Goal: Task Accomplishment & Management: Use online tool/utility

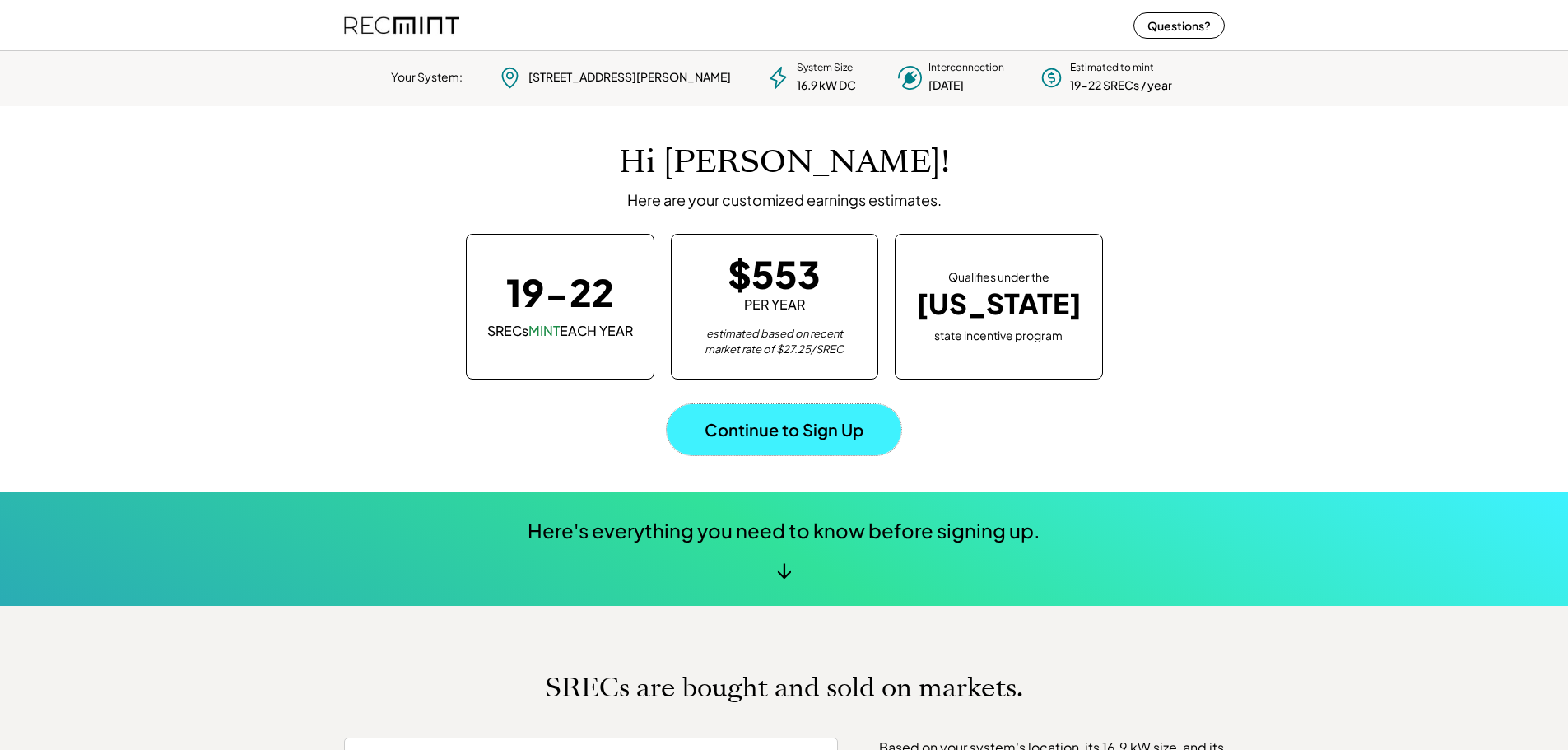
click at [719, 439] on button "Continue to Sign Up" at bounding box center [783, 430] width 234 height 51
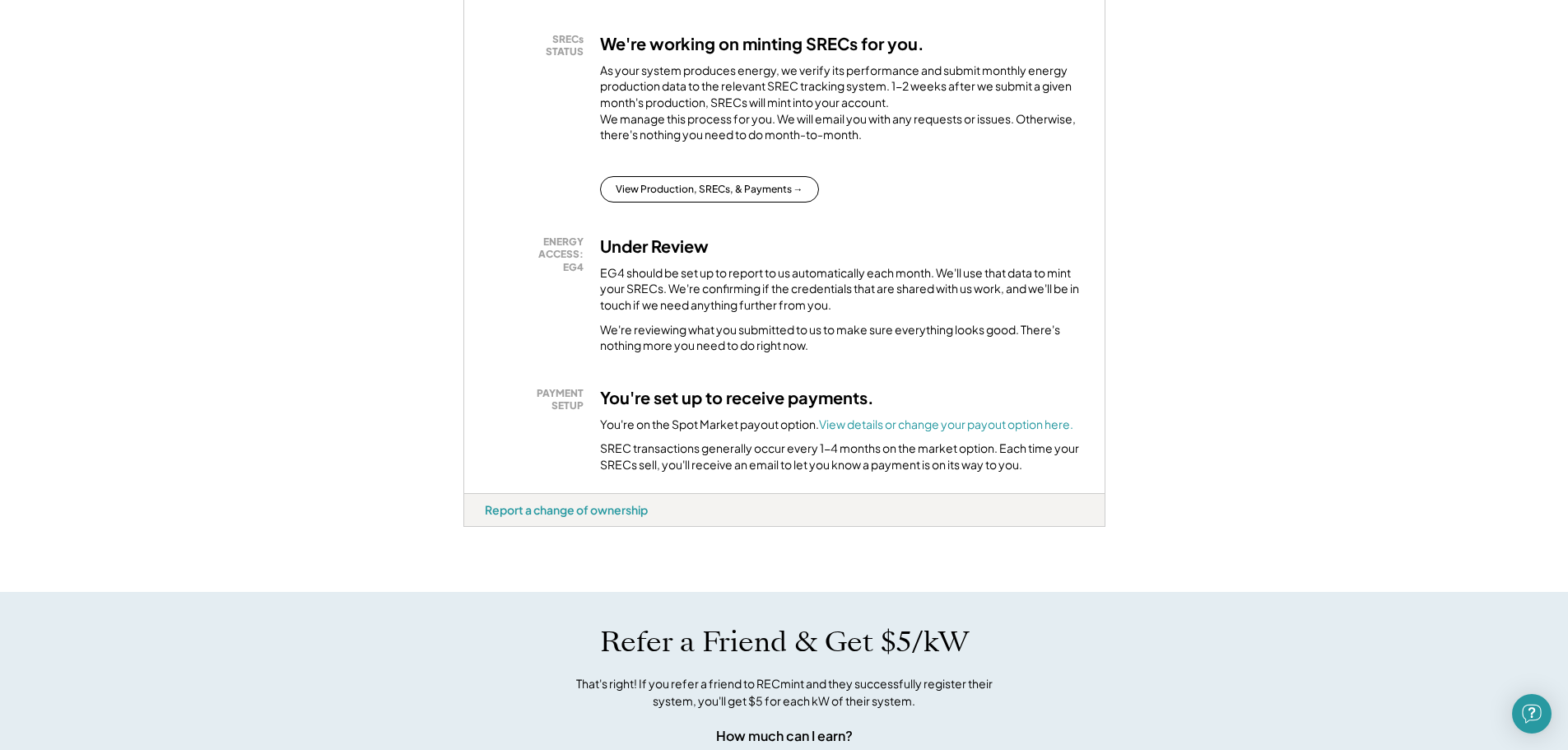
scroll to position [576, 0]
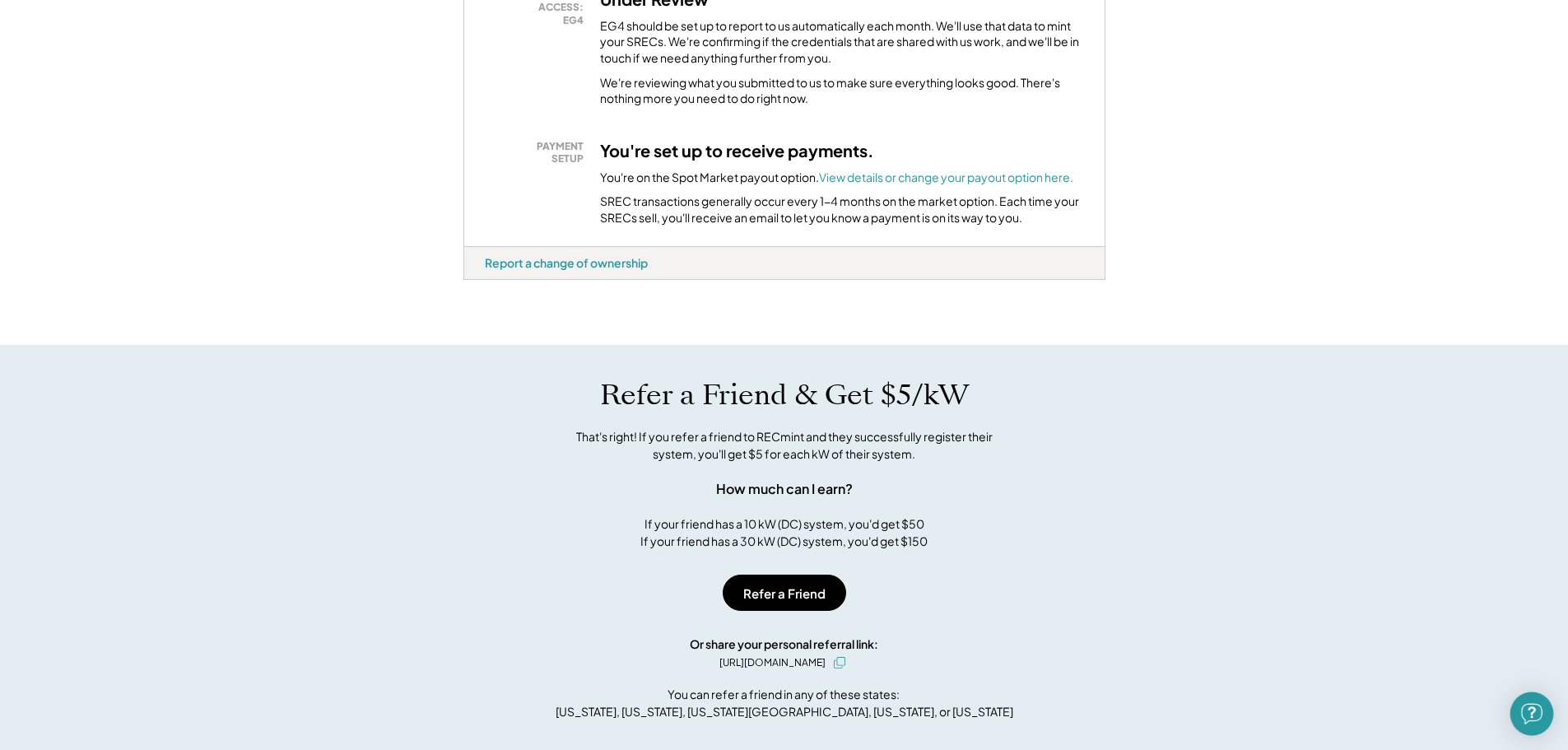
click at [1538, 710] on img "Open Intercom Messenger" at bounding box center [1531, 713] width 21 height 21
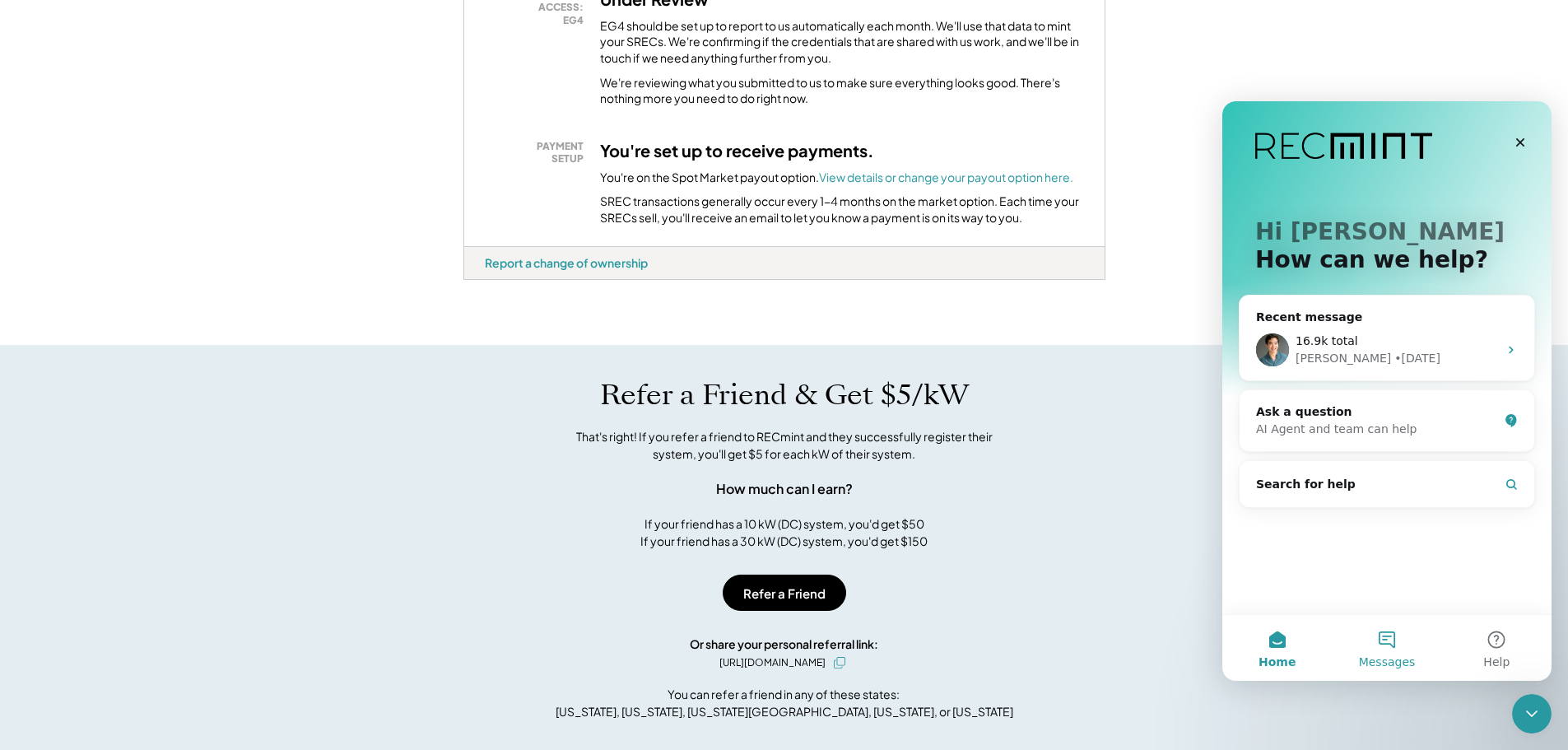
scroll to position [0, 0]
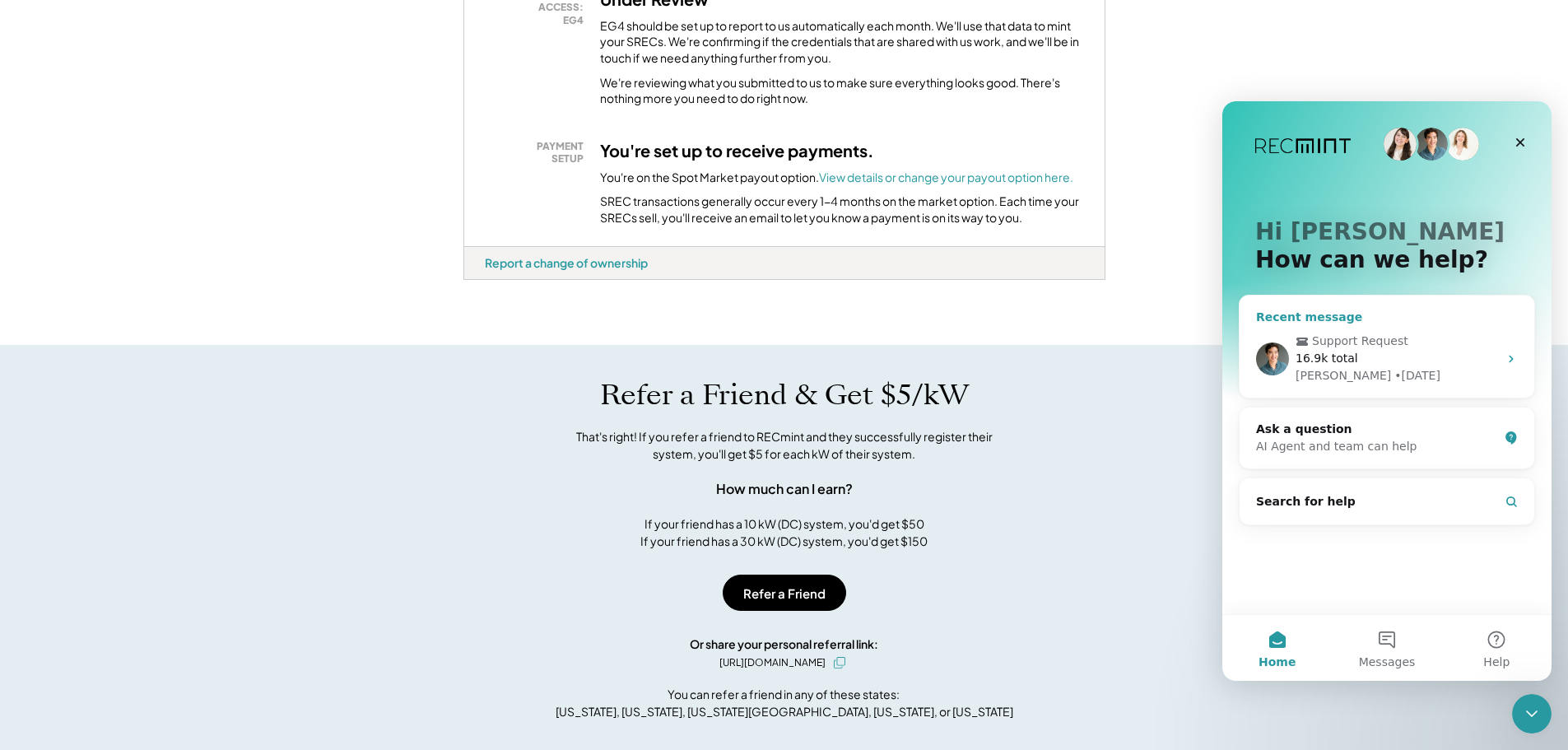
click at [1325, 388] on div "Support Request 16.9k total [PERSON_NAME] • [DATE]" at bounding box center [1386, 358] width 295 height 78
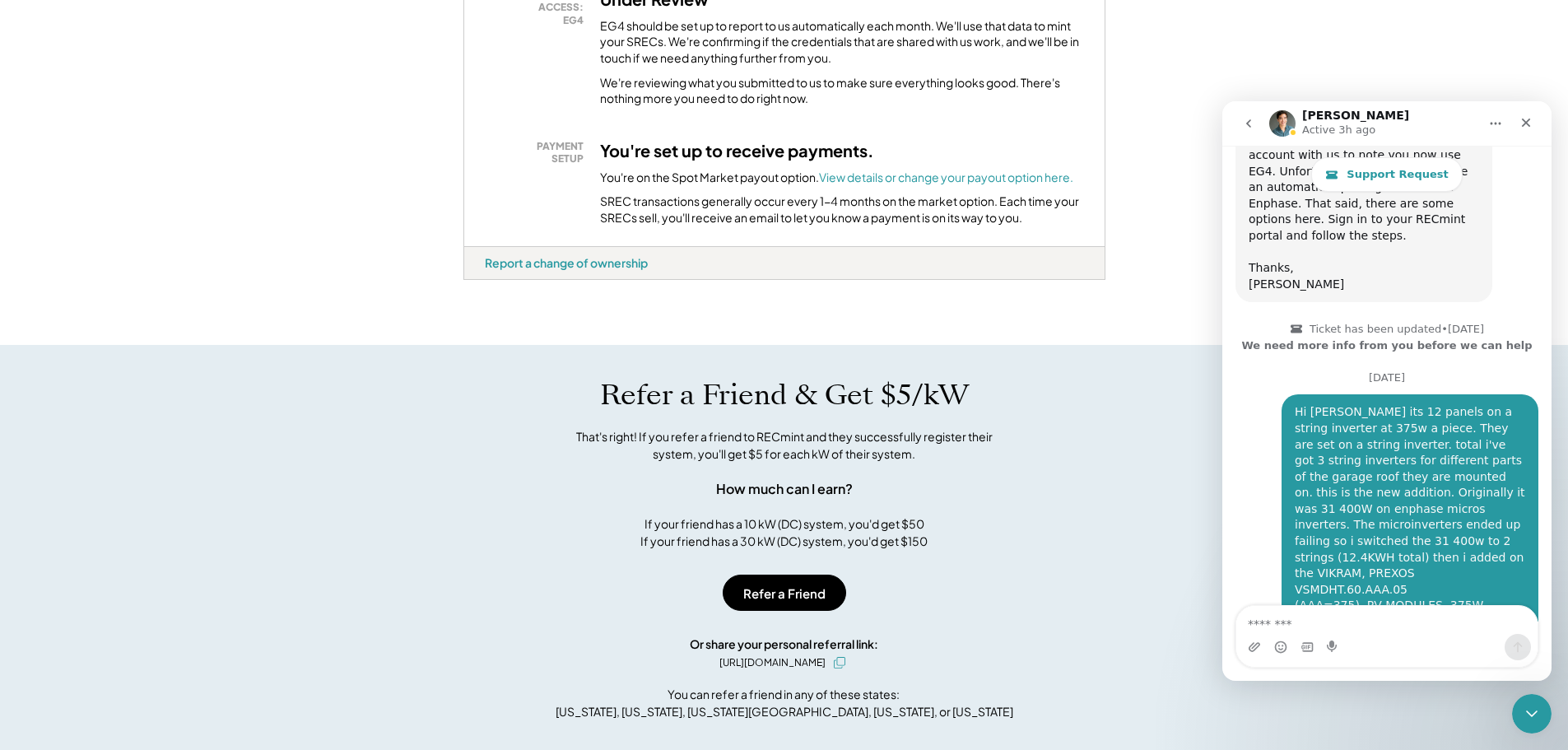
scroll to position [1159, 0]
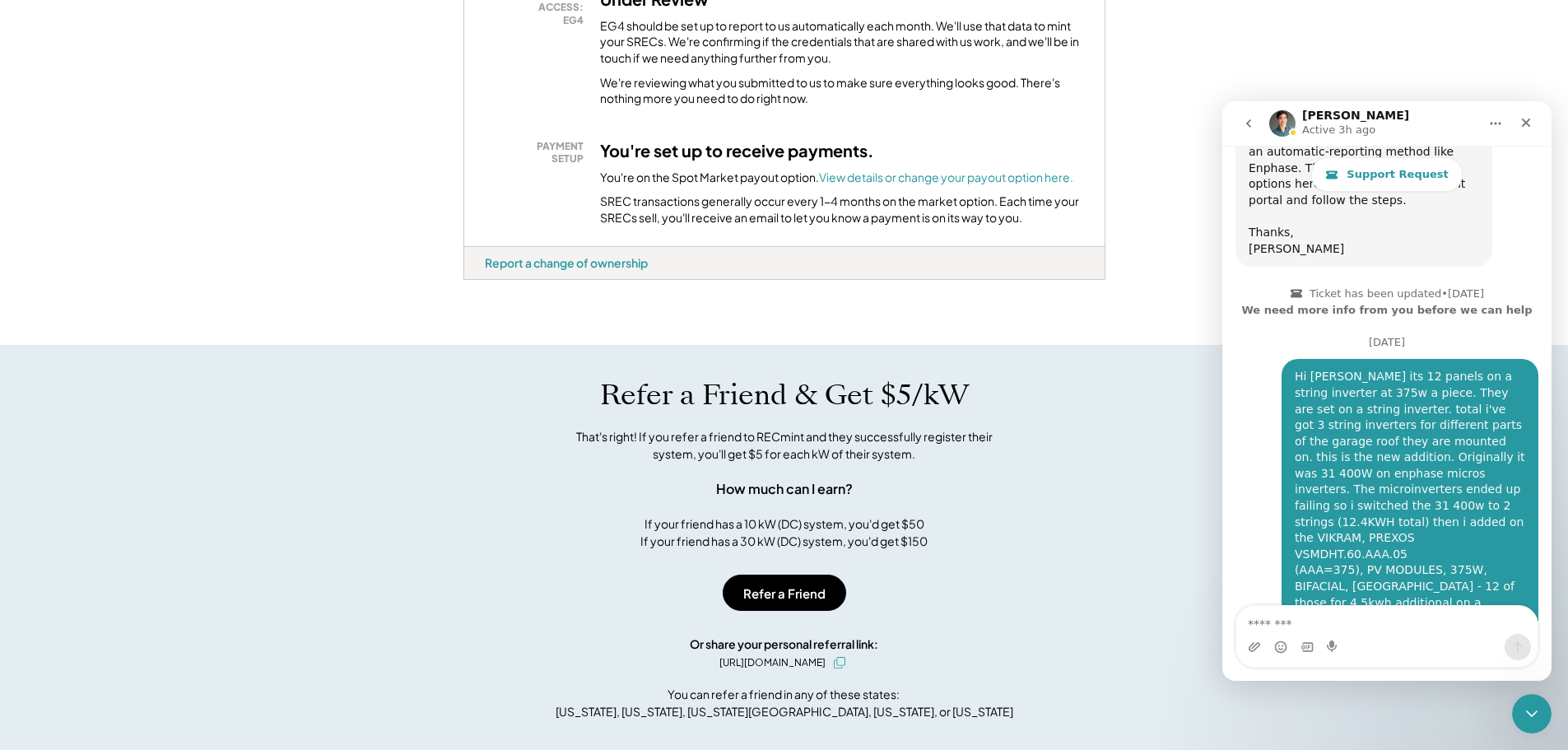
click at [1341, 632] on textarea "Message…" at bounding box center [1386, 620] width 301 height 28
type textarea "**********"
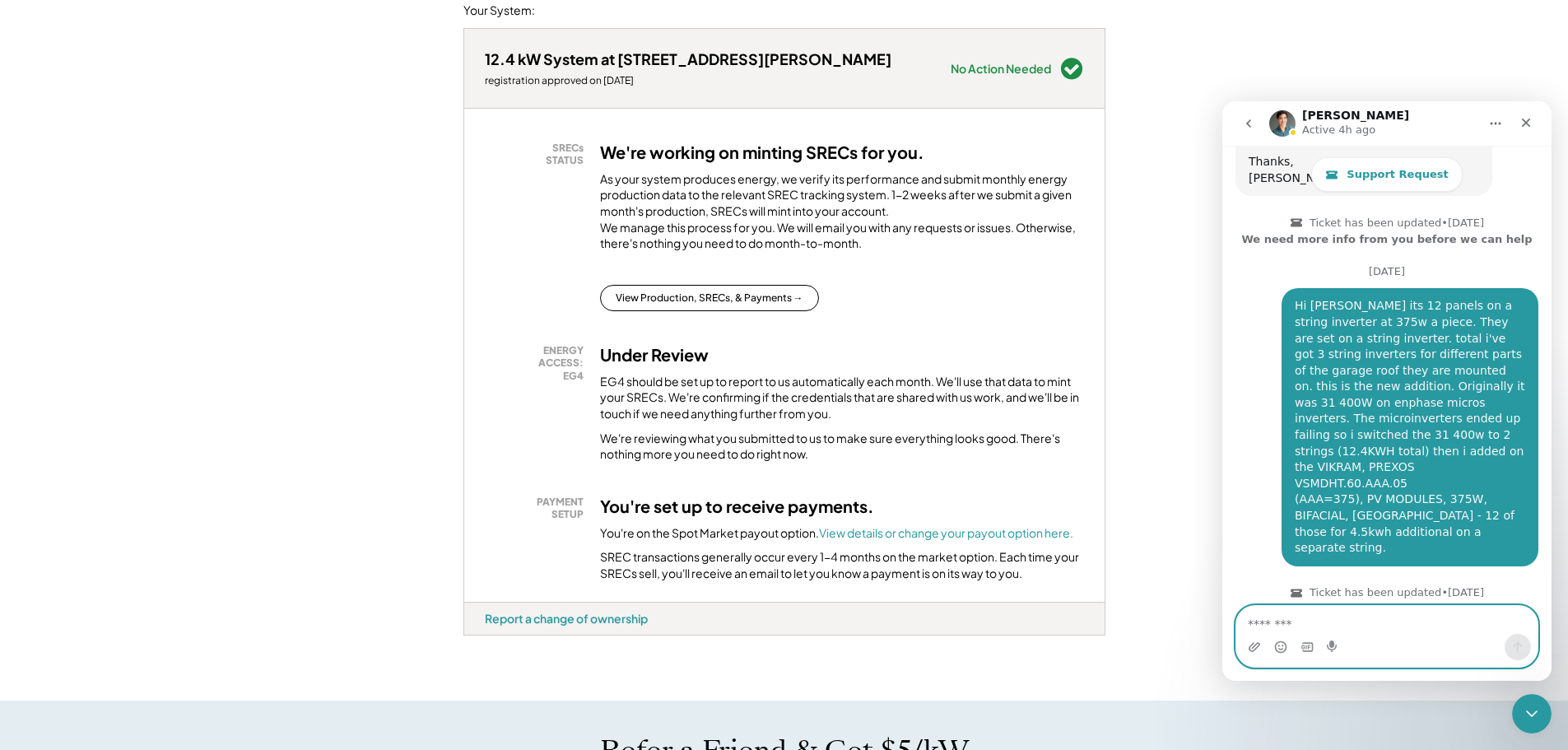
scroll to position [247, 0]
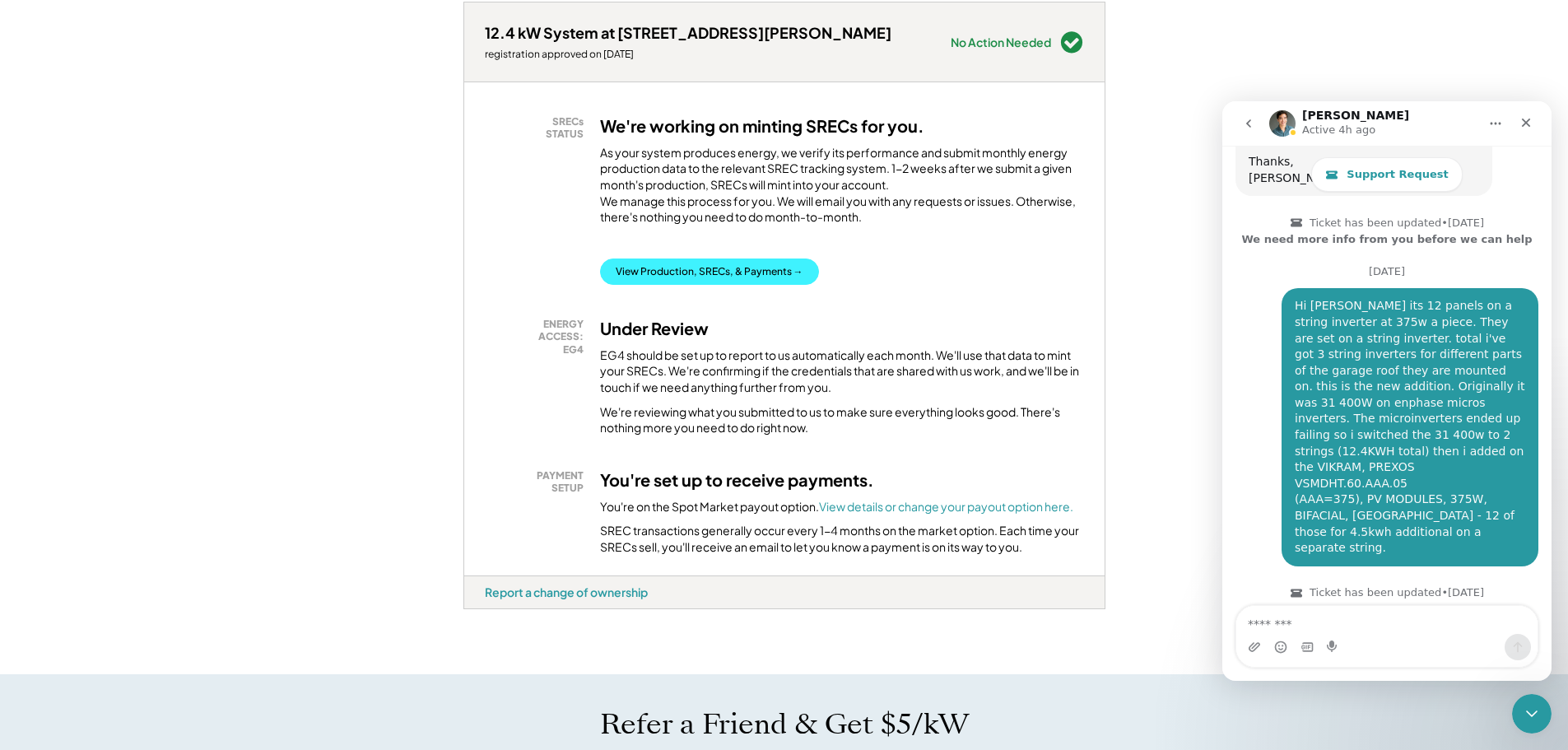
click at [666, 282] on button "View Production, SRECs, & Payments →" at bounding box center [709, 271] width 218 height 27
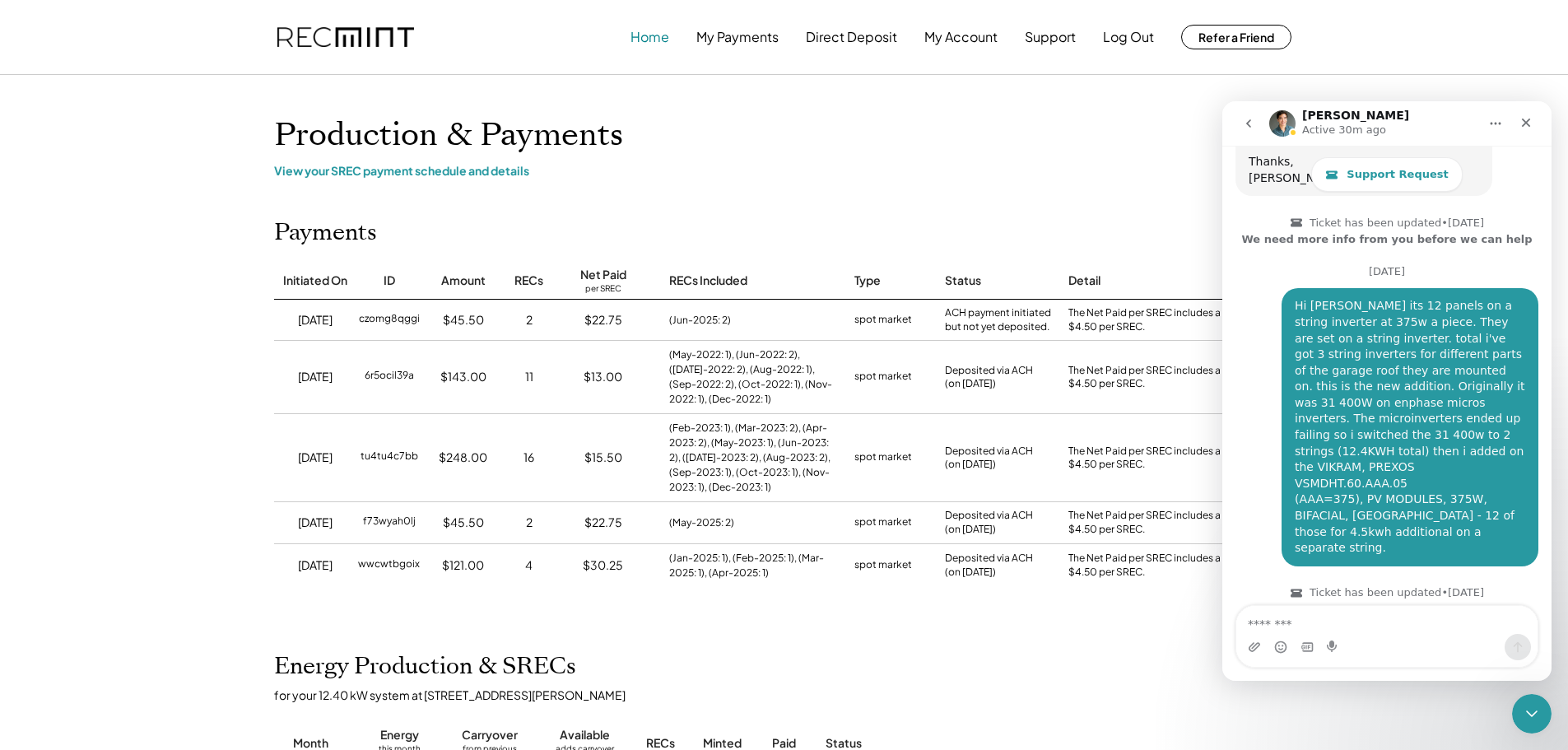
click at [644, 38] on button "Home" at bounding box center [650, 37] width 39 height 33
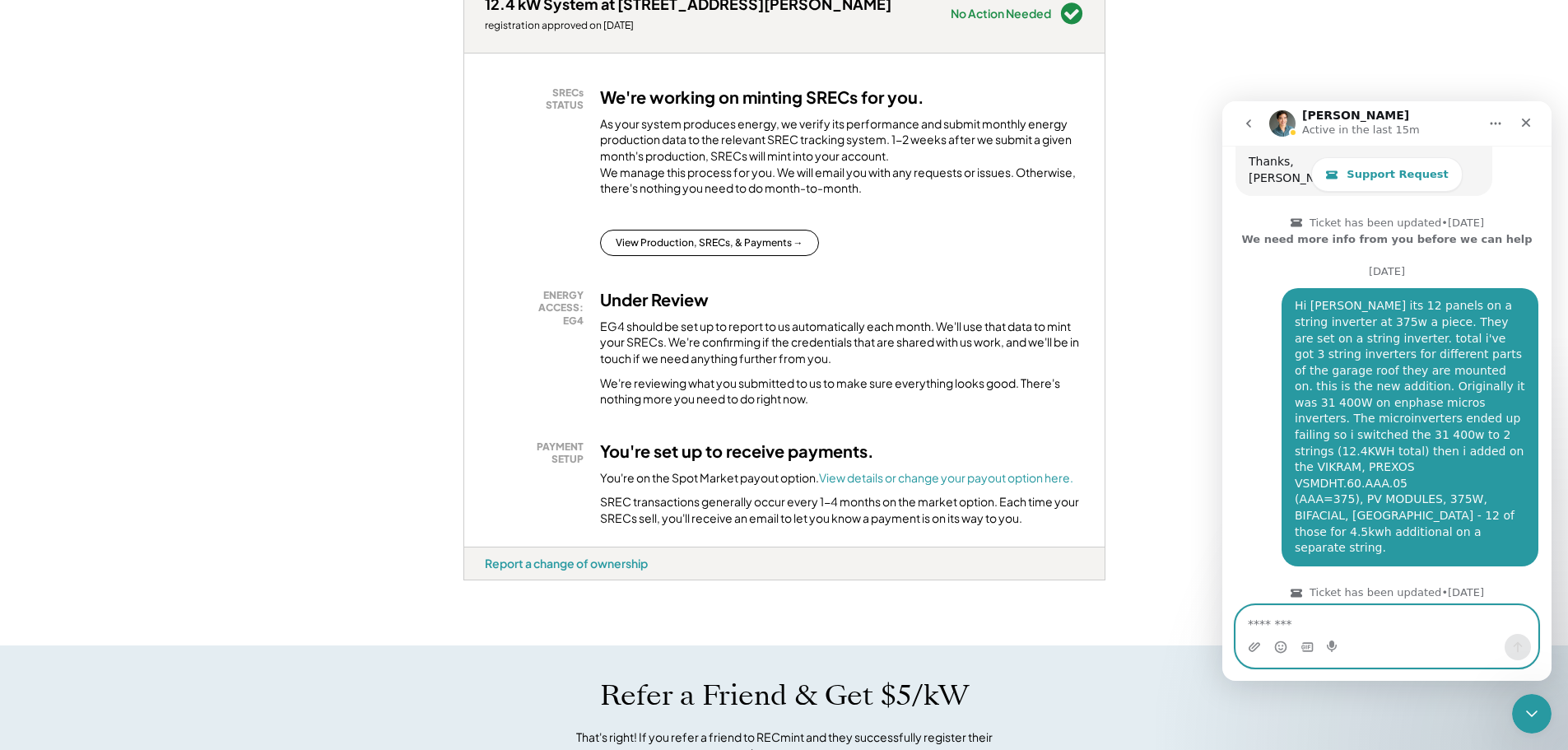
scroll to position [247, 0]
